Goal: Task Accomplishment & Management: Manage account settings

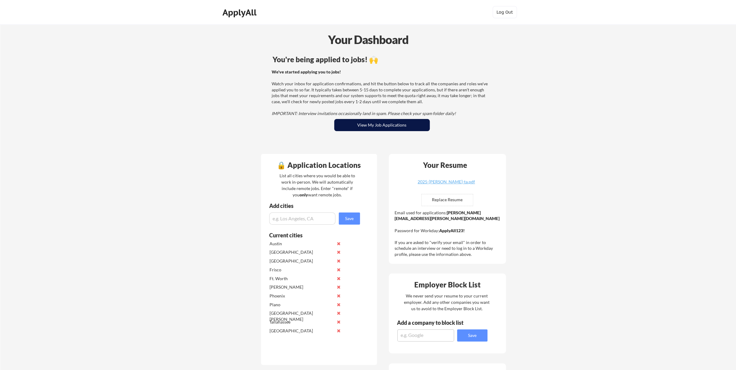
click at [373, 128] on button "View My Job Applications" at bounding box center [382, 125] width 96 height 12
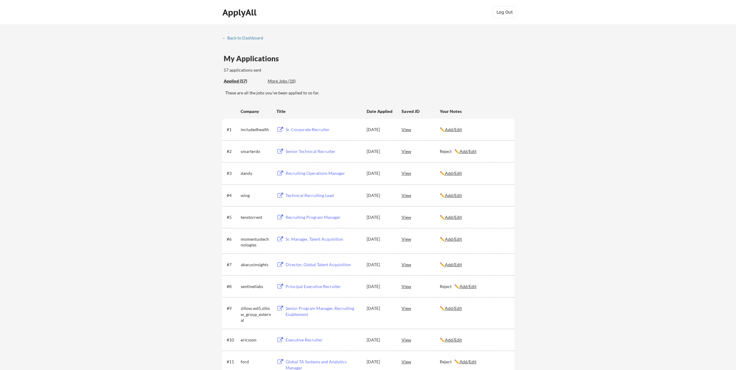
click at [455, 309] on u "Add/Edit" at bounding box center [453, 308] width 17 height 5
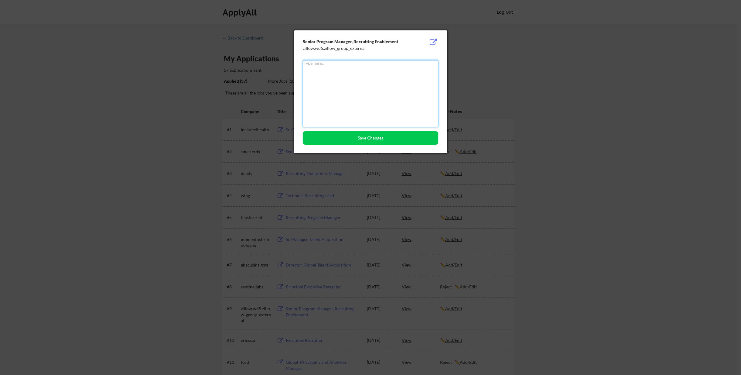
click at [320, 77] on textarea at bounding box center [370, 93] width 135 height 67
type textarea "Reject"
click at [378, 138] on button "Save Changes" at bounding box center [370, 137] width 135 height 13
